Goal: Information Seeking & Learning: Learn about a topic

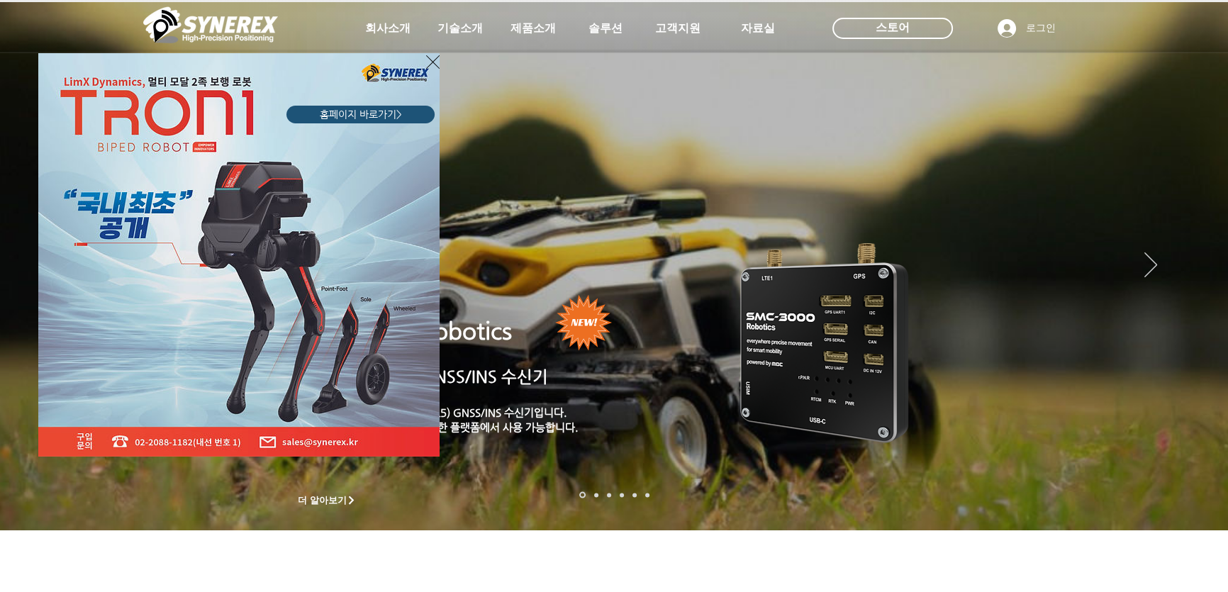
click at [430, 57] on icon "사이트로 돌아가기" at bounding box center [432, 62] width 13 height 18
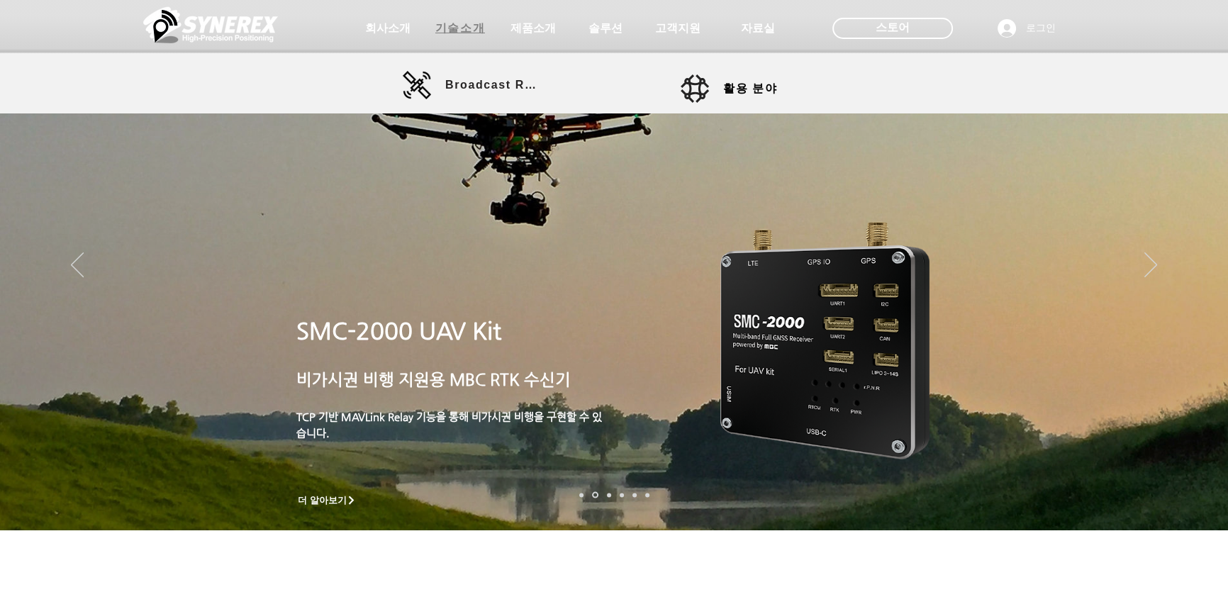
click at [461, 33] on span "기술소개" at bounding box center [460, 28] width 50 height 15
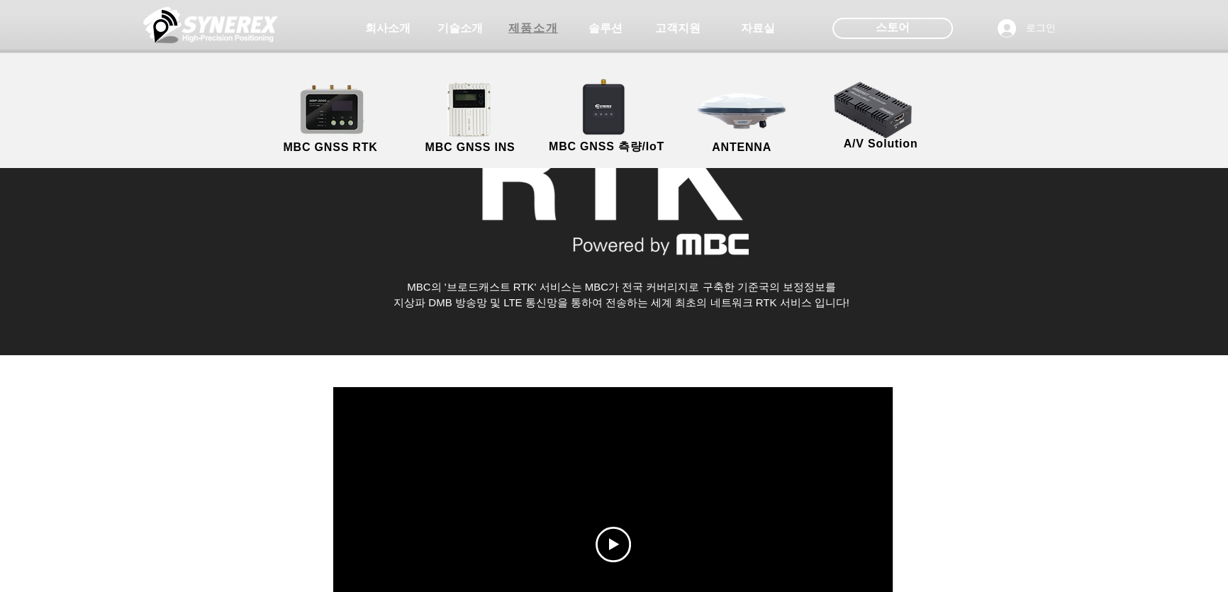
click at [518, 26] on span "제품소개" at bounding box center [533, 28] width 50 height 15
